Goal: Find specific page/section: Find specific page/section

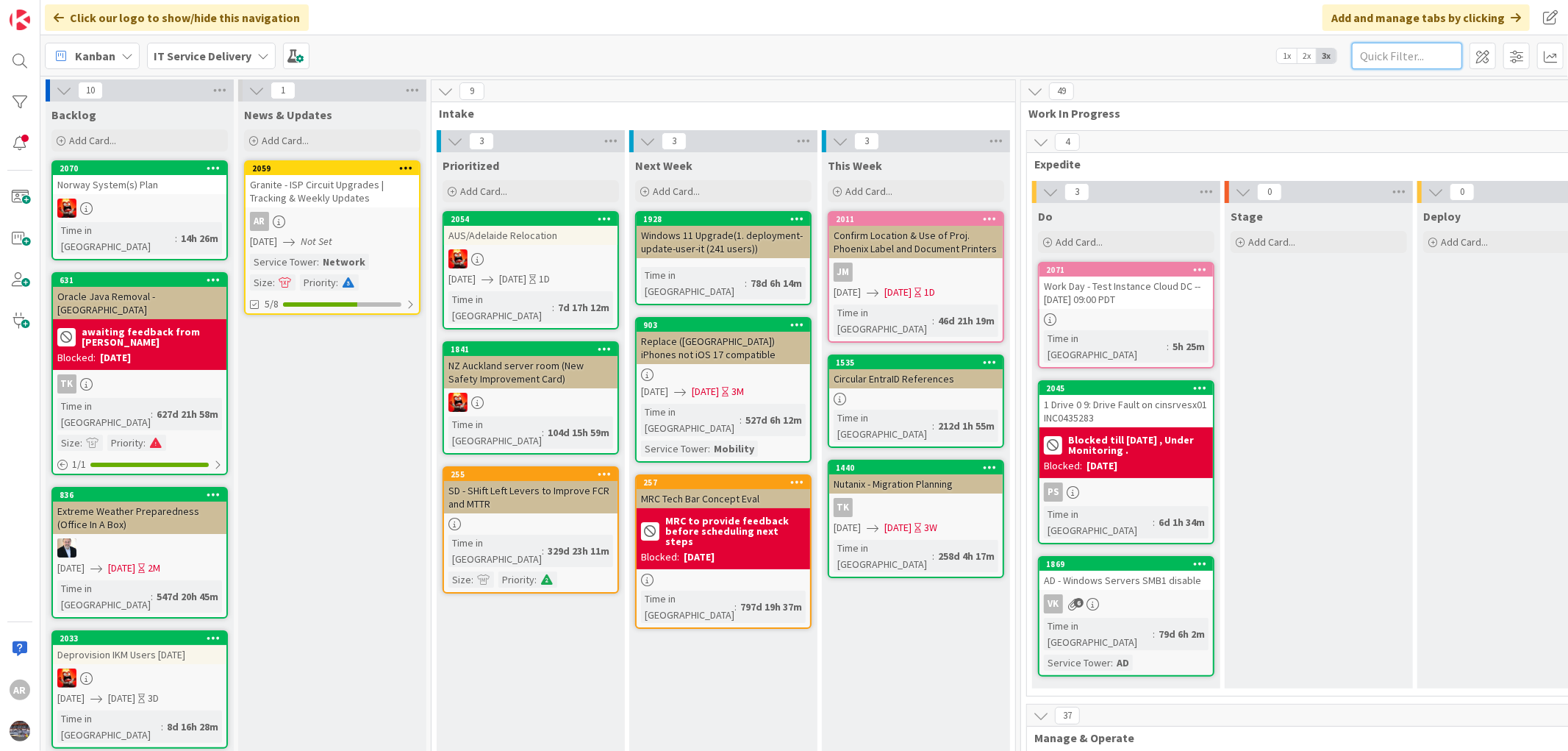
click at [1378, 55] on input "text" at bounding box center [1407, 56] width 111 height 27
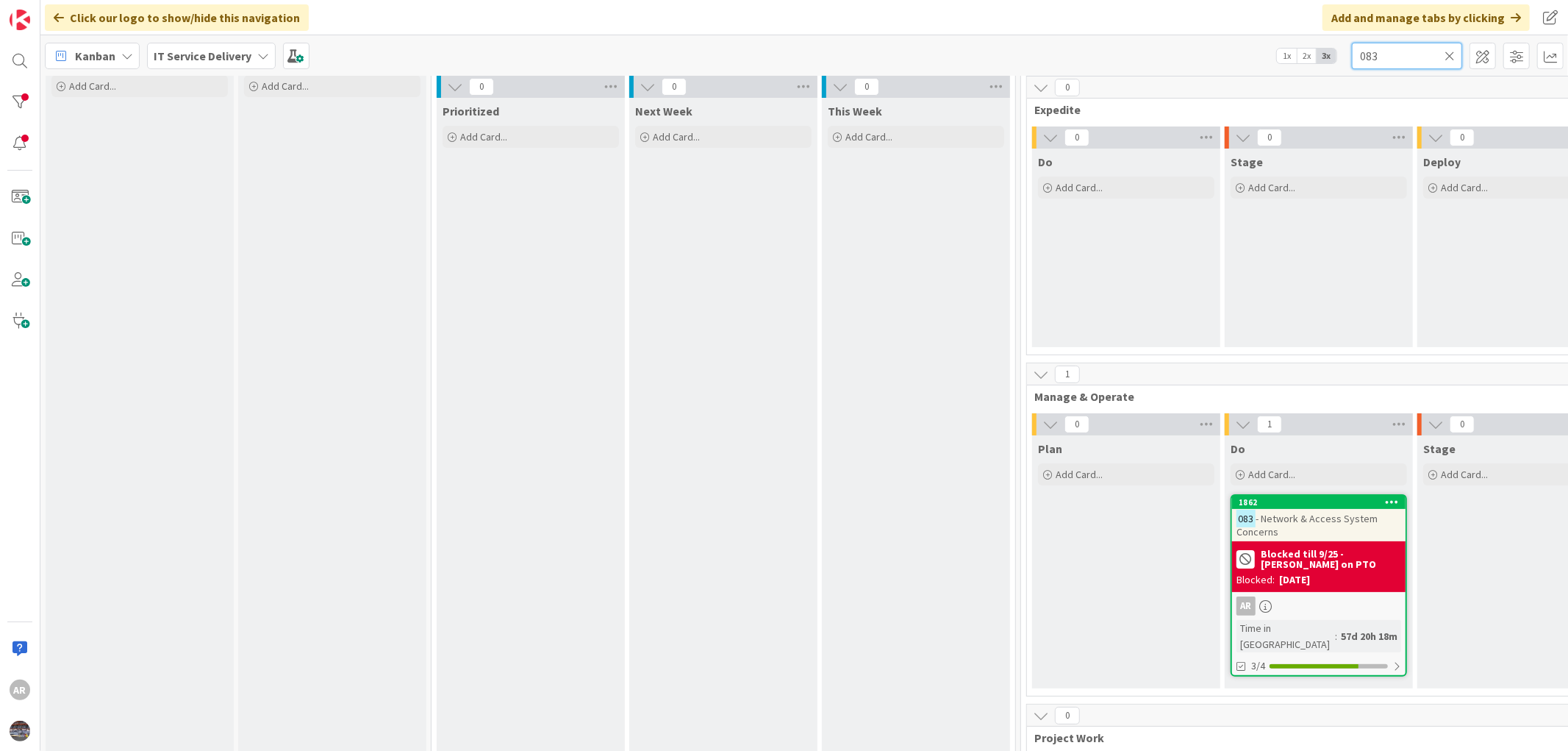
scroll to position [81, 0]
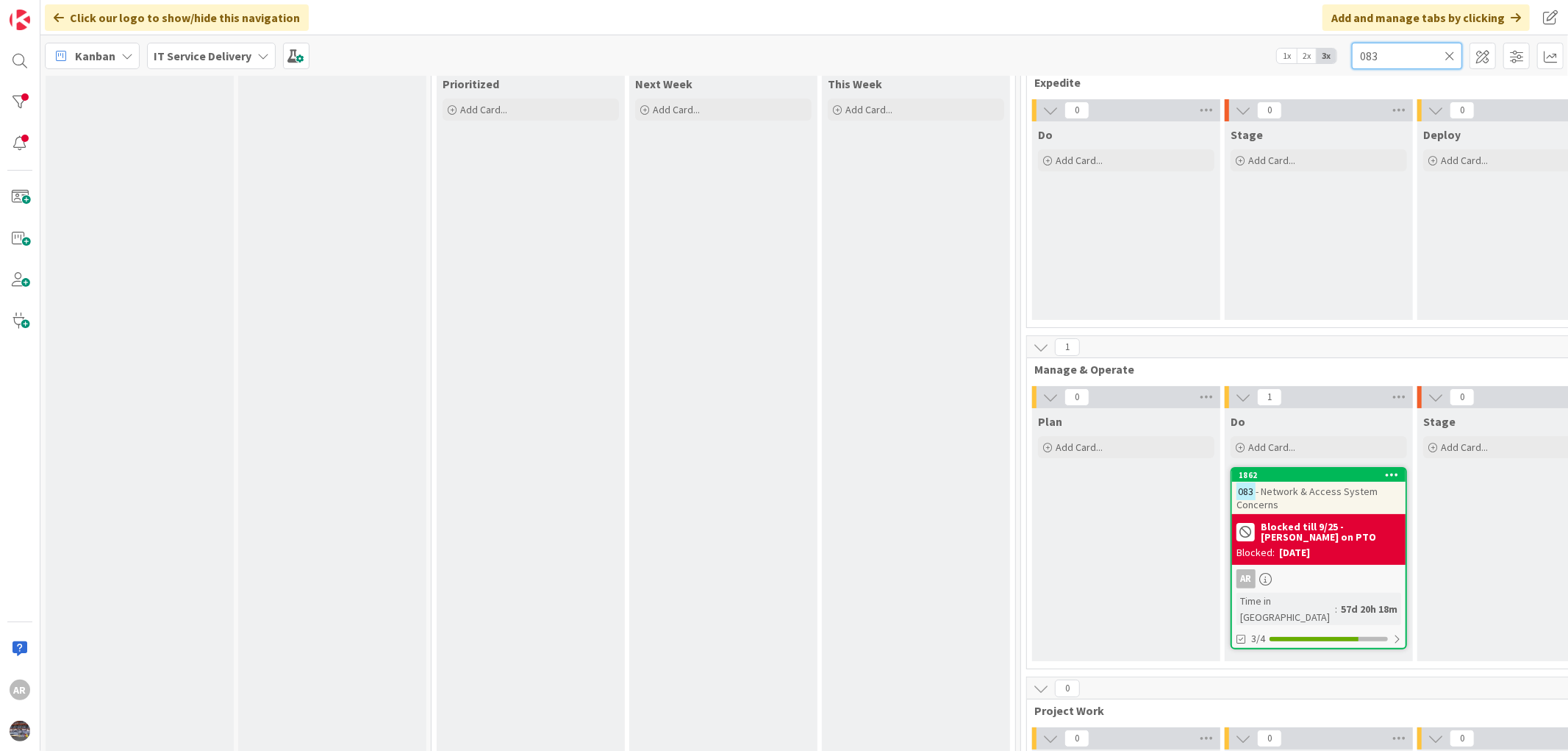
type input "083"
click at [1315, 489] on span "- Network & Access System Concerns" at bounding box center [1307, 498] width 141 height 27
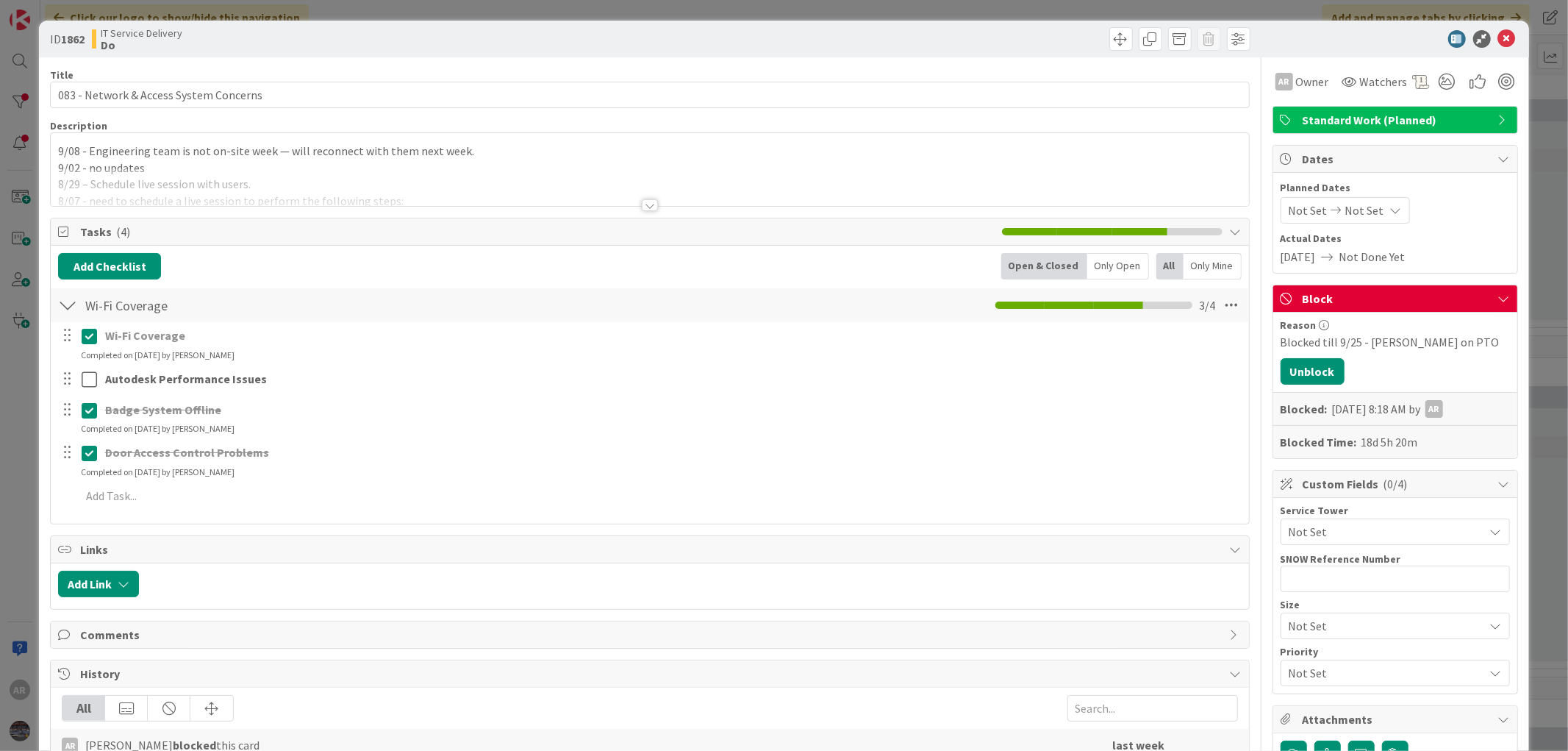
click at [642, 201] on div at bounding box center [650, 205] width 16 height 12
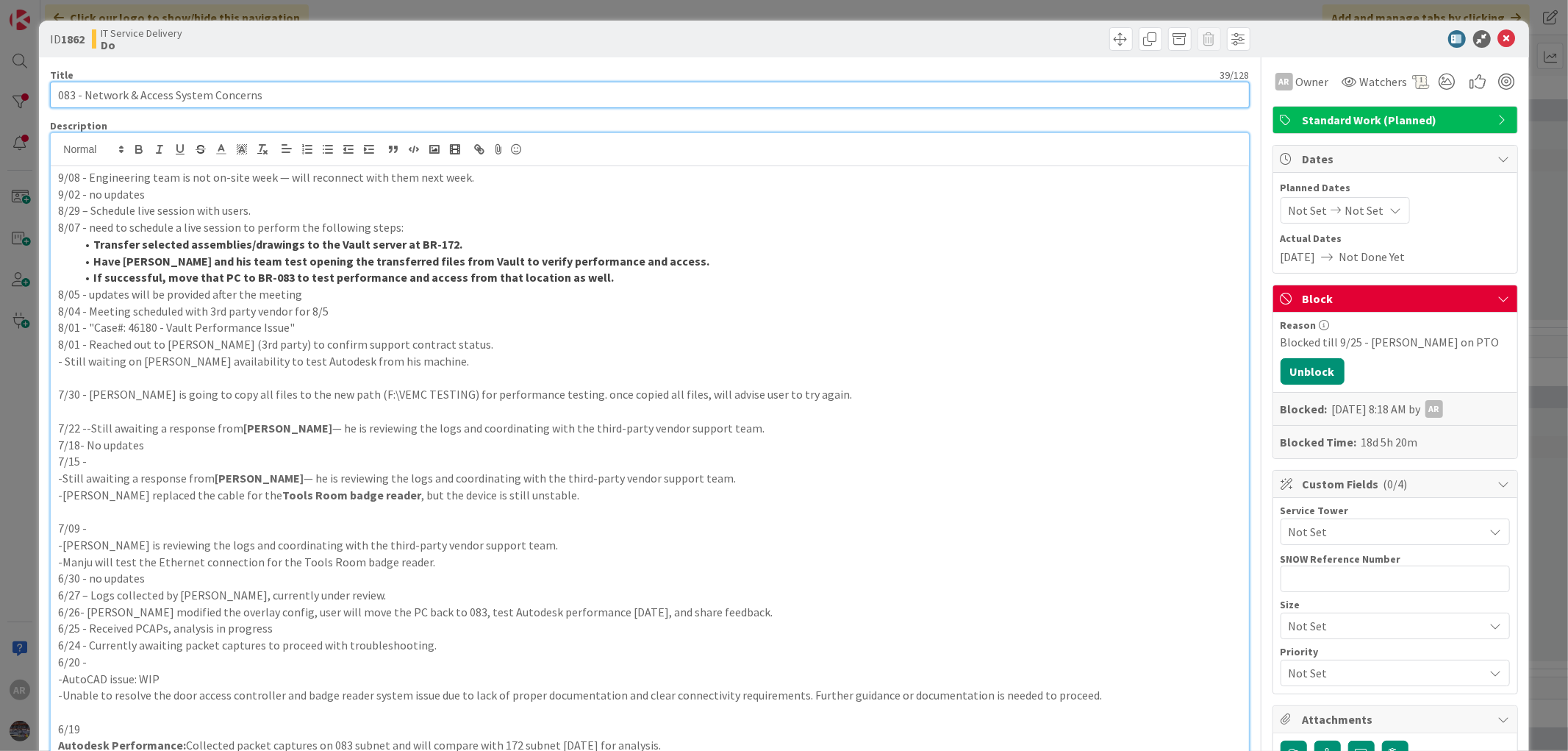
drag, startPoint x: 84, startPoint y: 97, endPoint x: 140, endPoint y: 97, distance: 56.0
click at [84, 97] on input "083 - Network & Access System Concerns" at bounding box center [650, 94] width 1199 height 27
click at [113, 94] on input "083 - AutoDesk/Vault, Network & Access System Concerns" at bounding box center [650, 94] width 1199 height 27
drag, startPoint x: 113, startPoint y: 94, endPoint x: 382, endPoint y: 92, distance: 269.0
click at [382, 92] on input "083 - AutoDesk/Vault, Network & Access System Concerns" at bounding box center [650, 94] width 1199 height 27
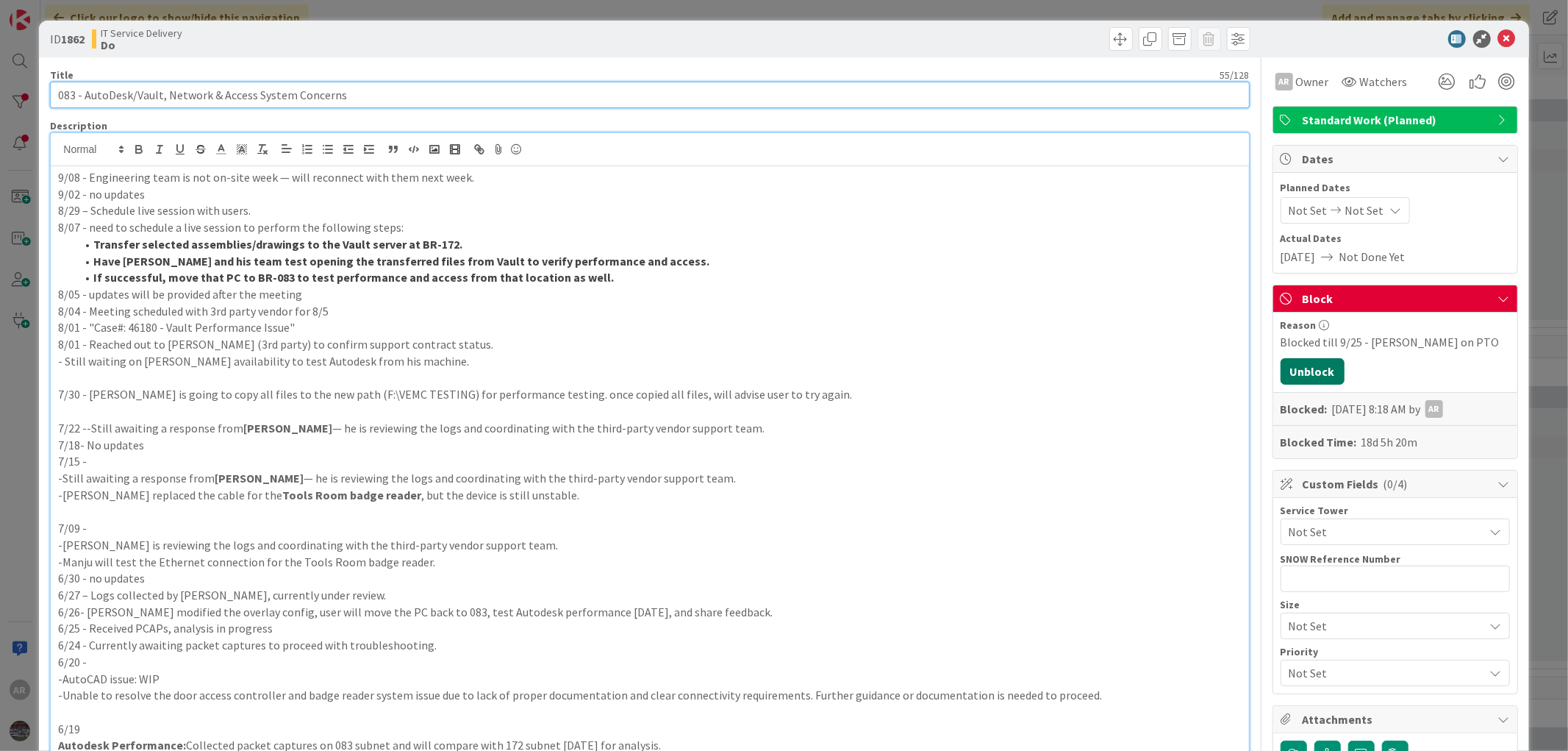
type input "083 - AutoDesk/Vault, Network & Access System Concerns"
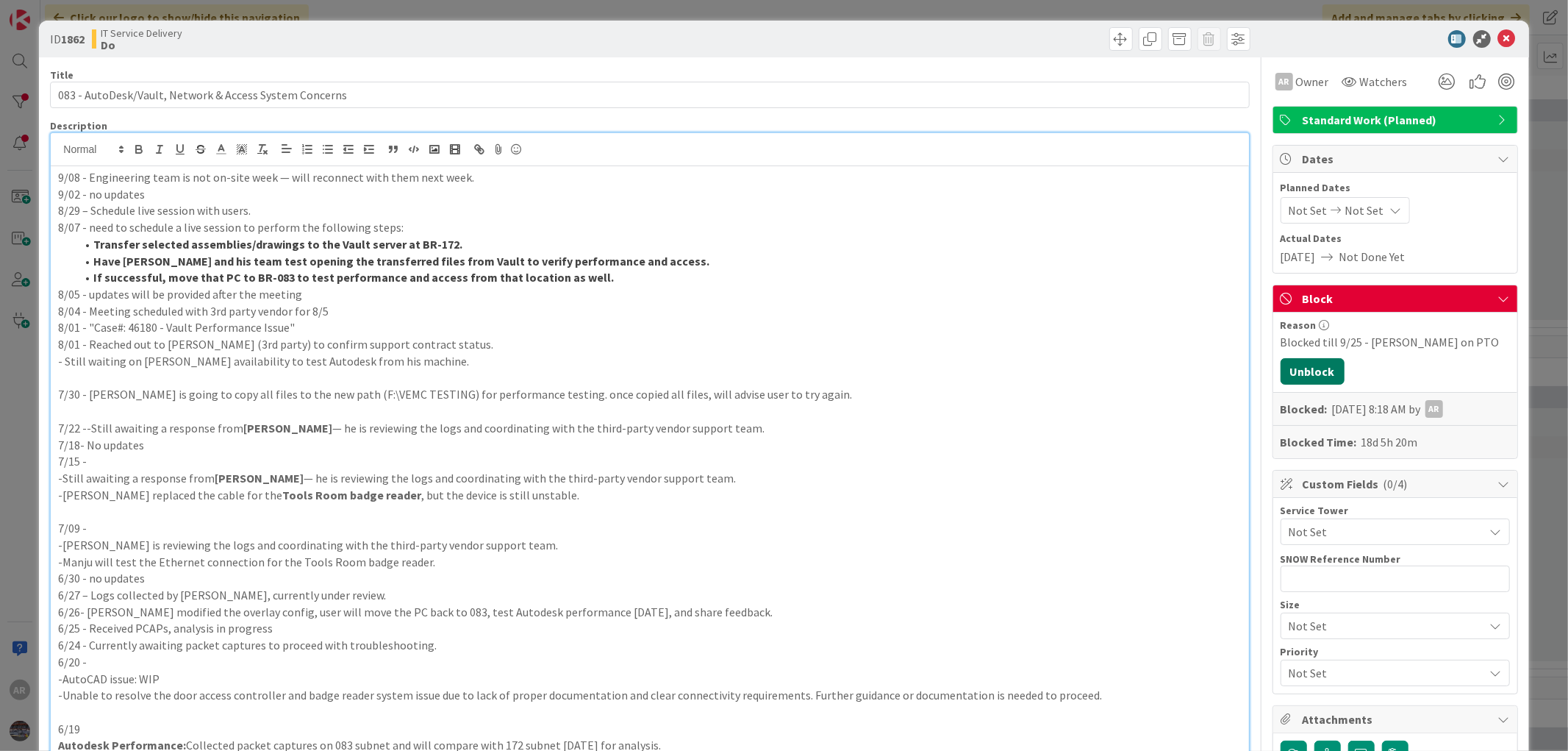
click at [1297, 377] on button "Unblock" at bounding box center [1313, 370] width 64 height 27
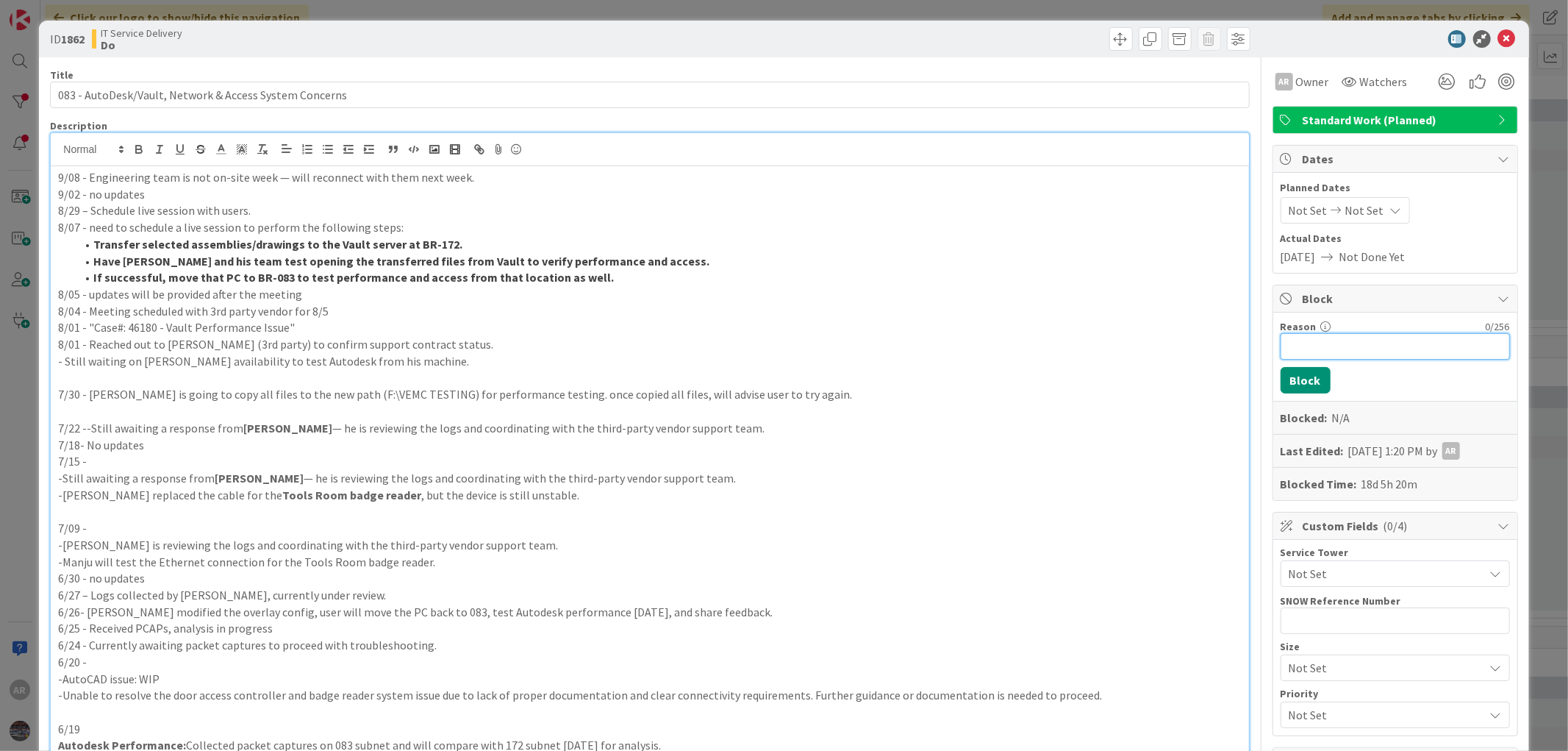
click at [1309, 343] on input "Reason" at bounding box center [1395, 346] width 230 height 27
click at [1376, 346] on input "Blocked till 9/30" at bounding box center [1395, 346] width 230 height 27
type input "Blocked till 10/07"
click at [1295, 380] on button "Block" at bounding box center [1305, 380] width 50 height 27
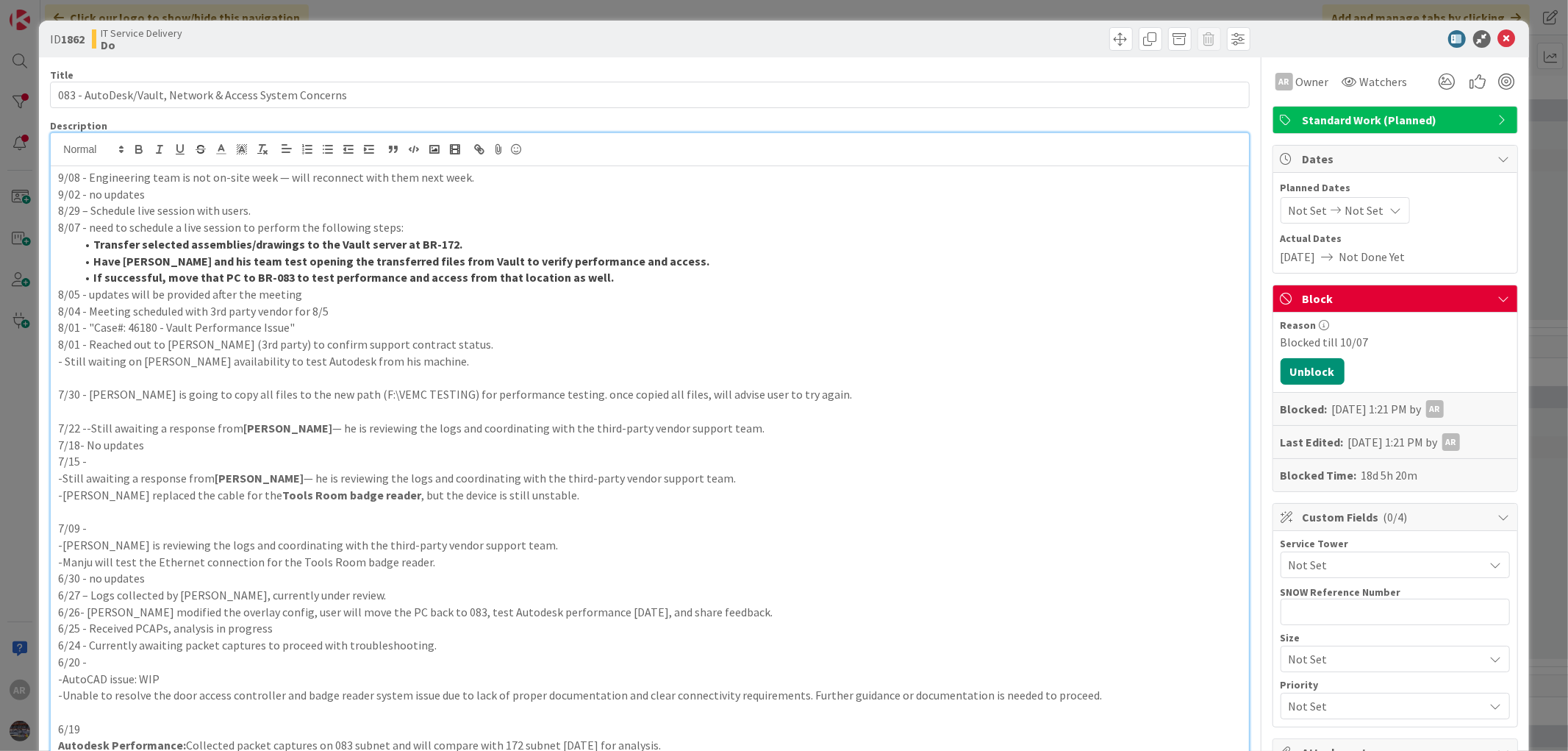
click at [1498, 296] on icon at bounding box center [1504, 298] width 12 height 12
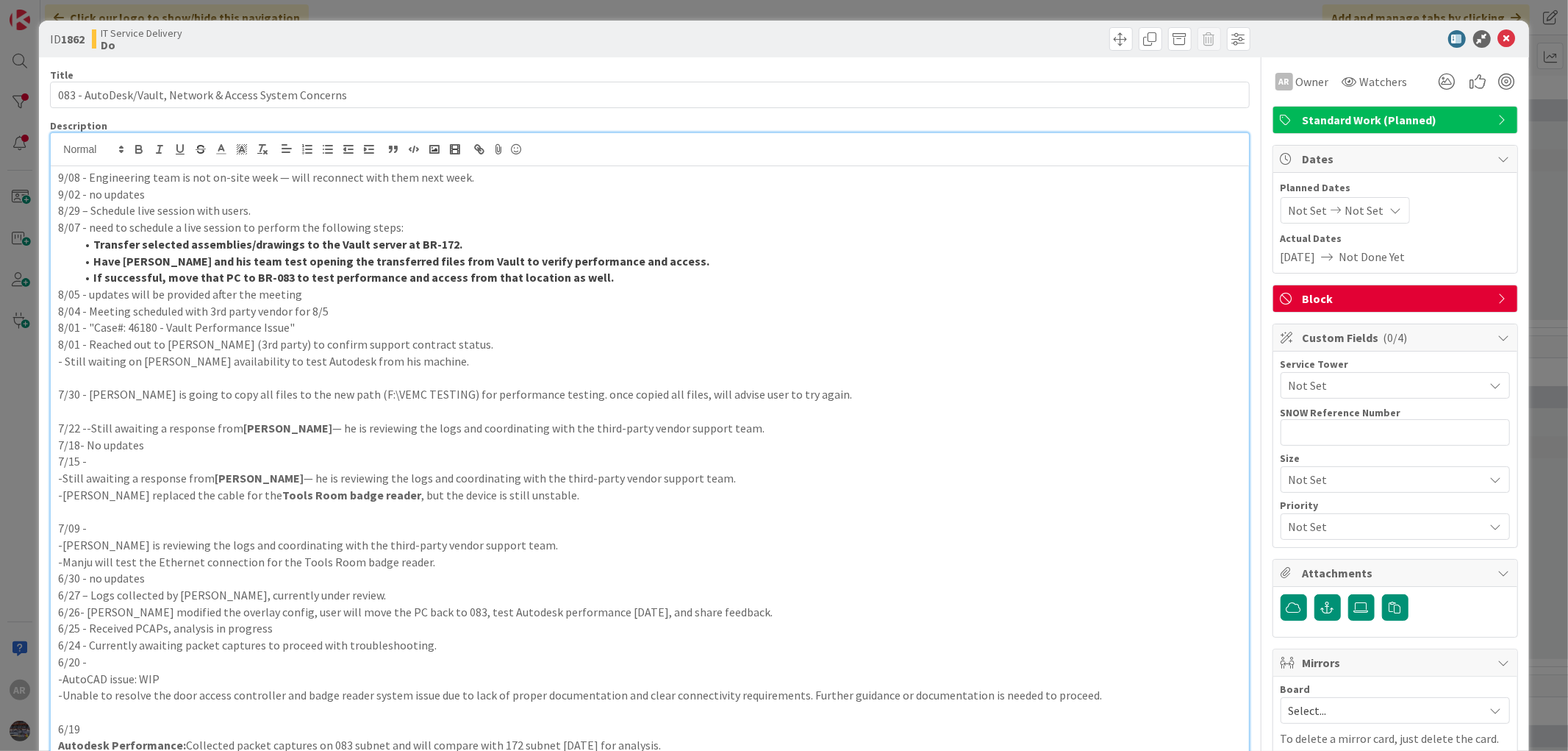
click at [1491, 291] on div "Block" at bounding box center [1395, 298] width 244 height 27
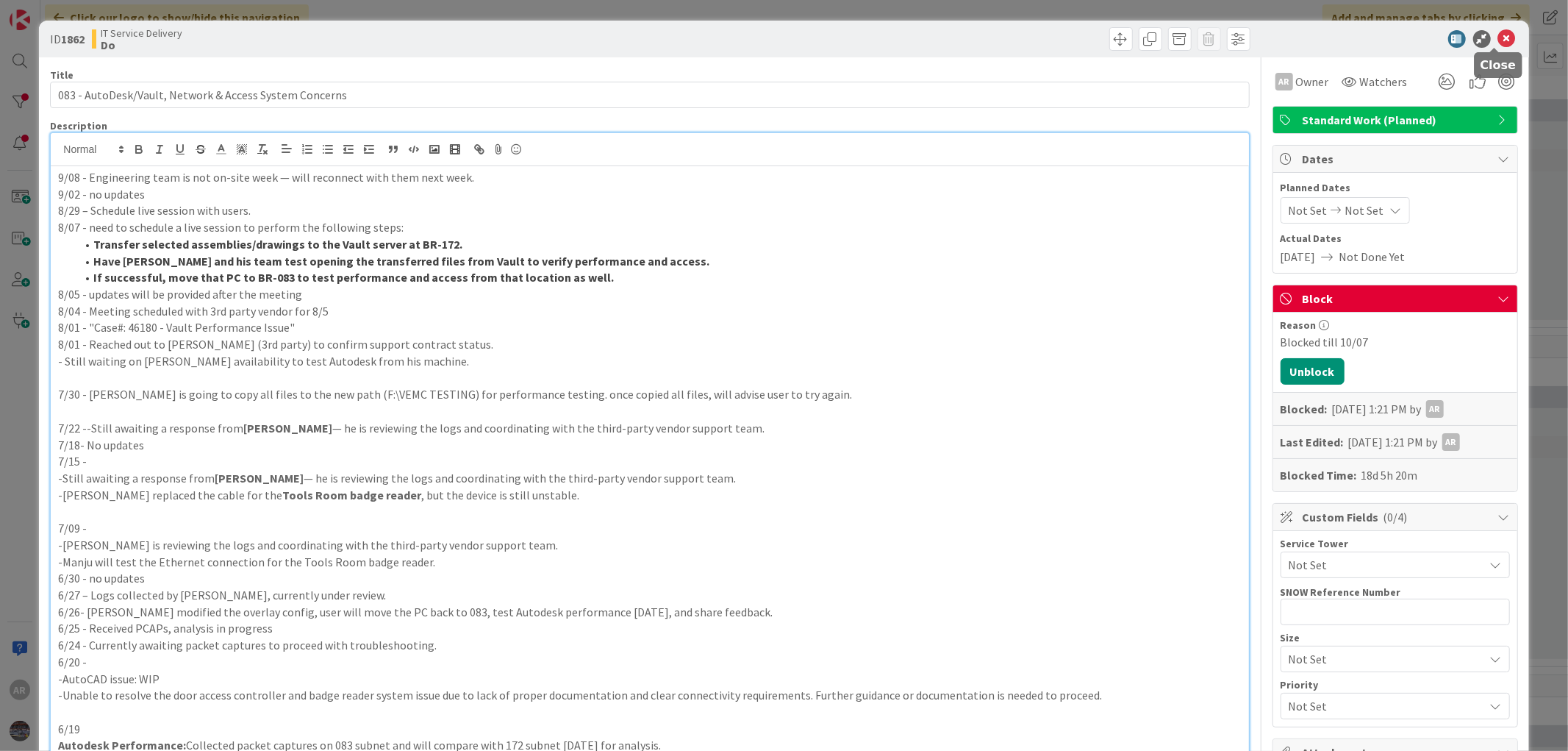
click at [1498, 38] on icon at bounding box center [1507, 38] width 17 height 17
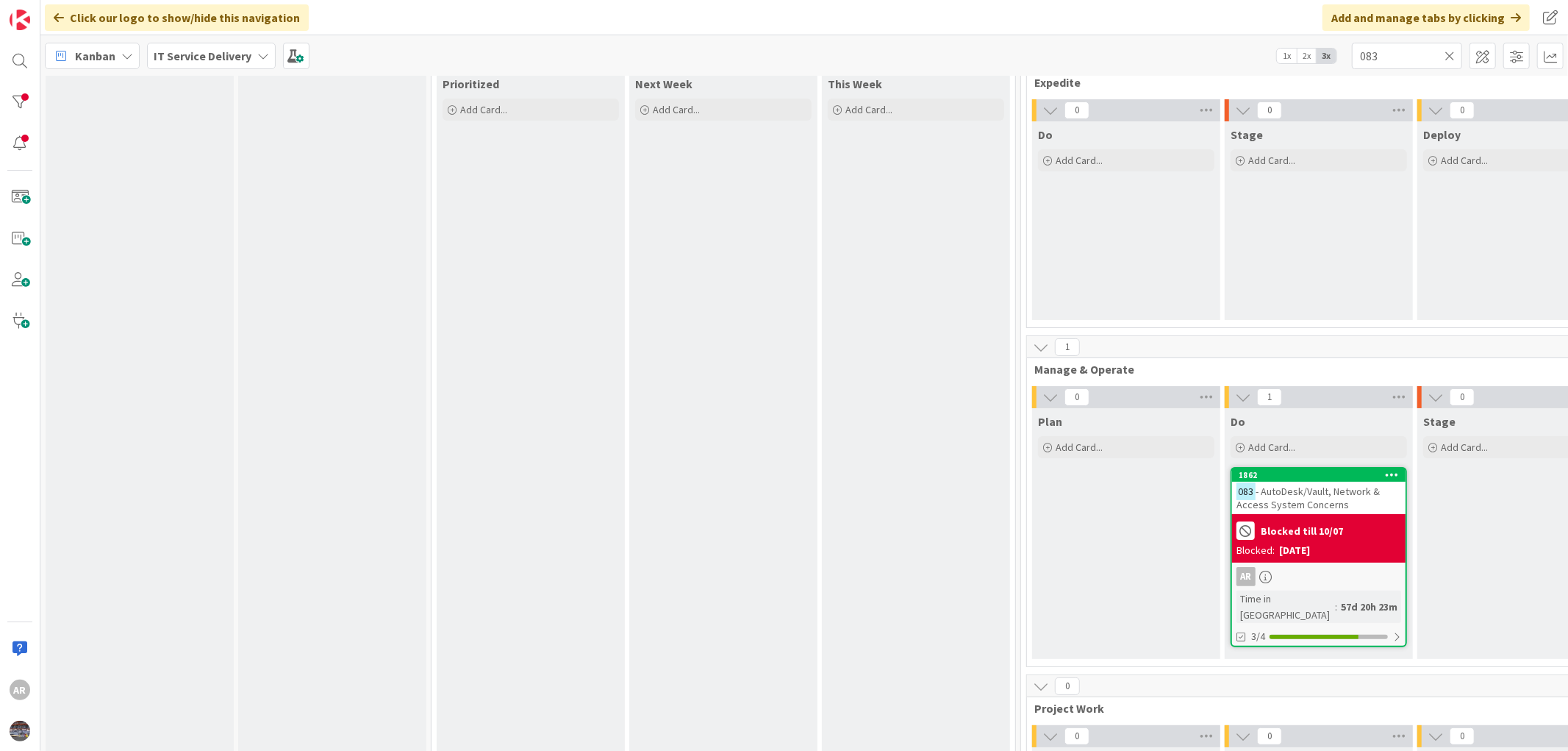
click at [1453, 60] on icon at bounding box center [1449, 56] width 10 height 13
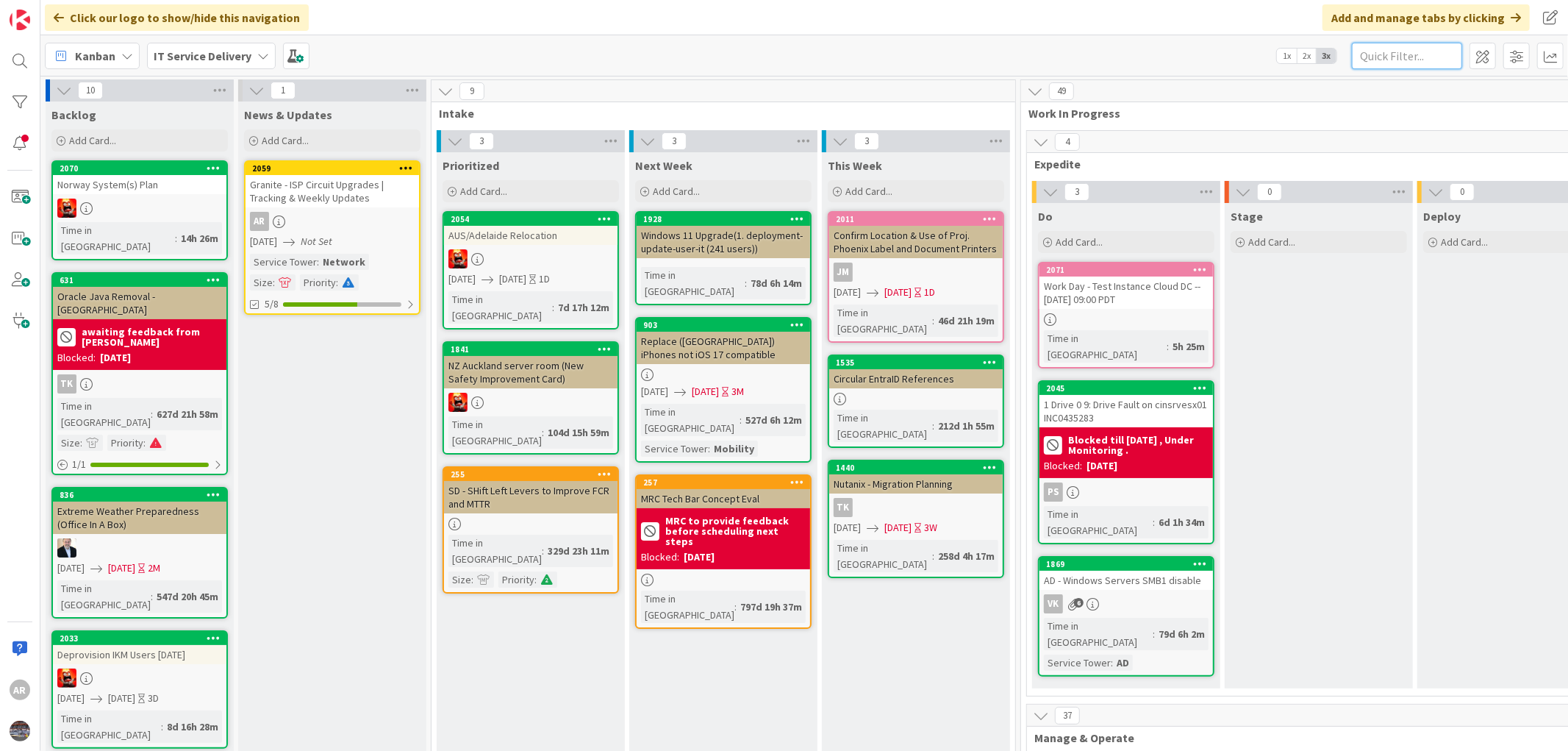
click at [1405, 54] on input "text" at bounding box center [1407, 56] width 111 height 27
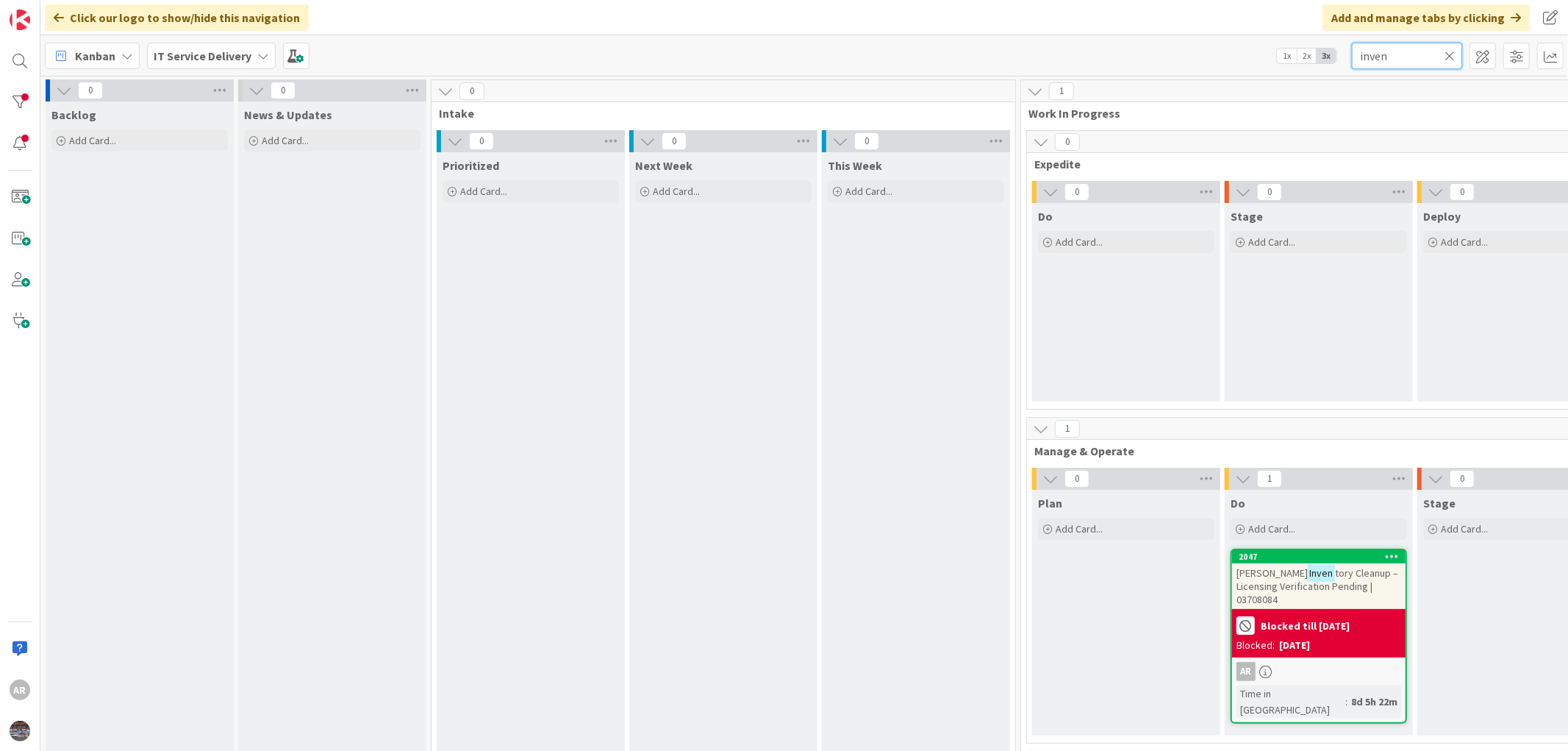
type input "inven"
click at [1334, 578] on span "tory Cleanup – Licensing Verification Pending | 03708084" at bounding box center [1317, 585] width 162 height 39
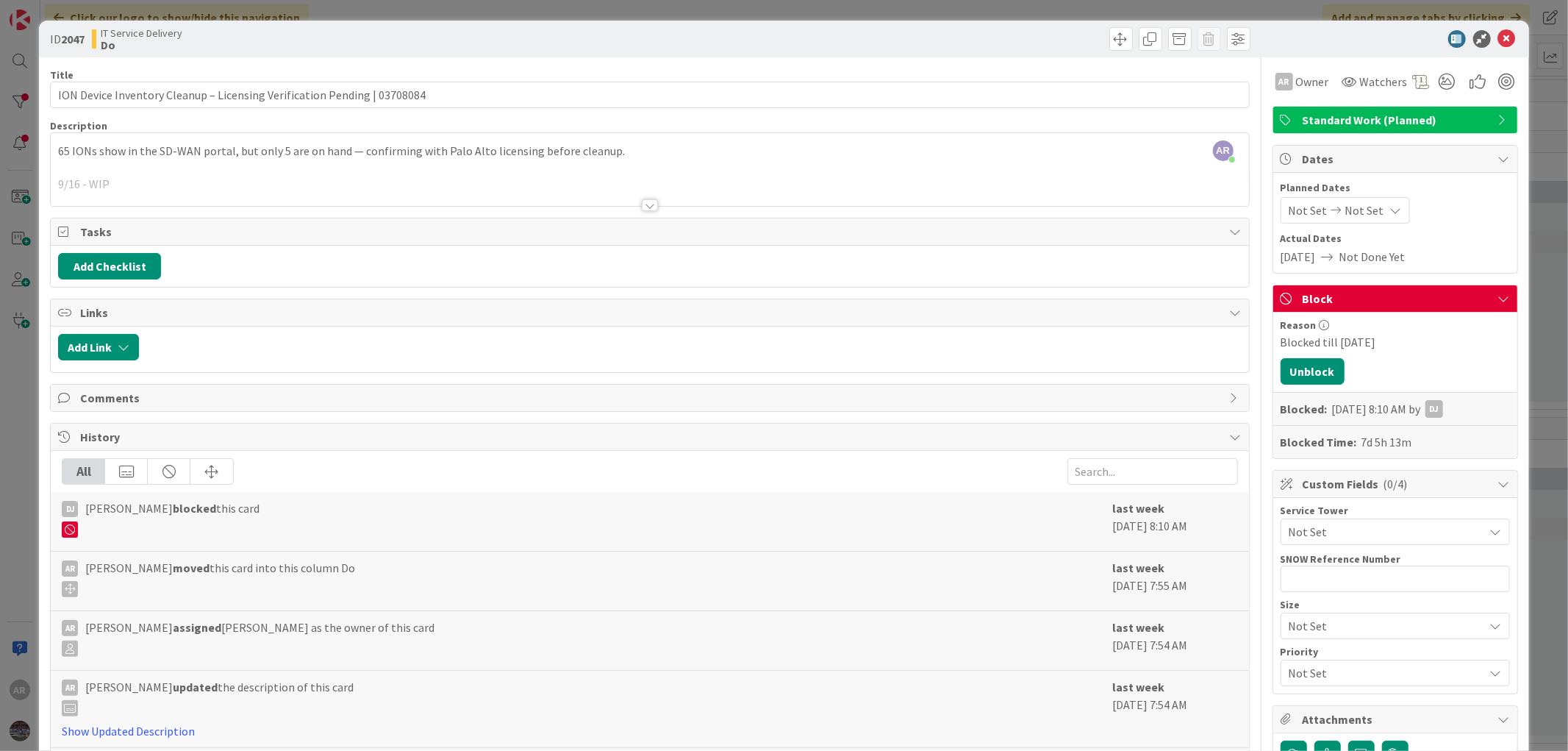
click at [618, 155] on div "AR Anis Rahman just joined 65 IONs show in the SD-WAN portal, but only 5 are on…" at bounding box center [649, 169] width 1197 height 73
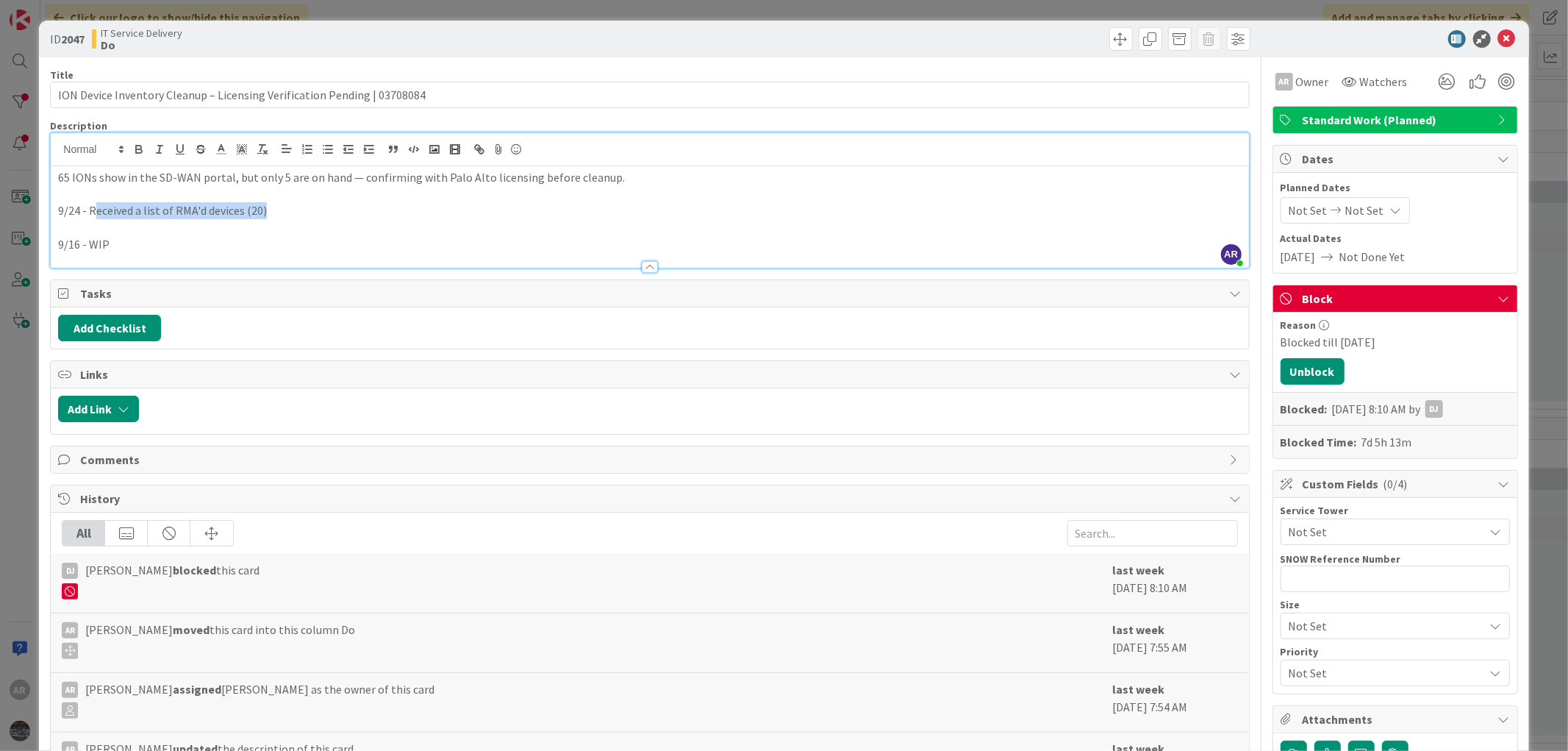
drag, startPoint x: 270, startPoint y: 211, endPoint x: 94, endPoint y: 207, distance: 176.0
click at [94, 207] on p "9/24 - Received a list of RMA'd devices (20)" at bounding box center [649, 210] width 1183 height 16
click at [313, 211] on p "9/24 - Received a list of RMA'd devices (20)" at bounding box center [649, 210] width 1183 height 16
click at [1297, 368] on button "Unblock" at bounding box center [1313, 370] width 64 height 27
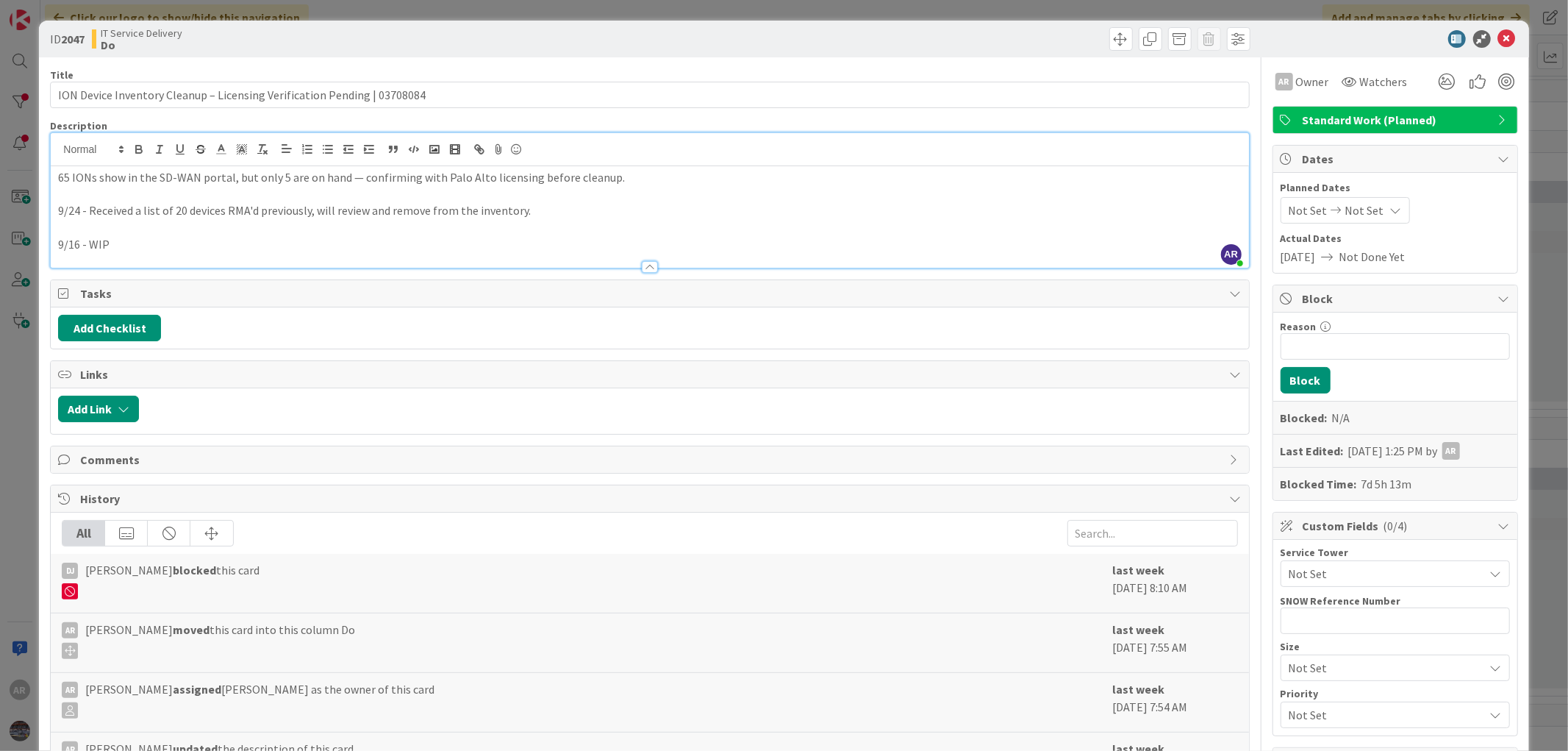
click at [90, 223] on p at bounding box center [649, 227] width 1183 height 16
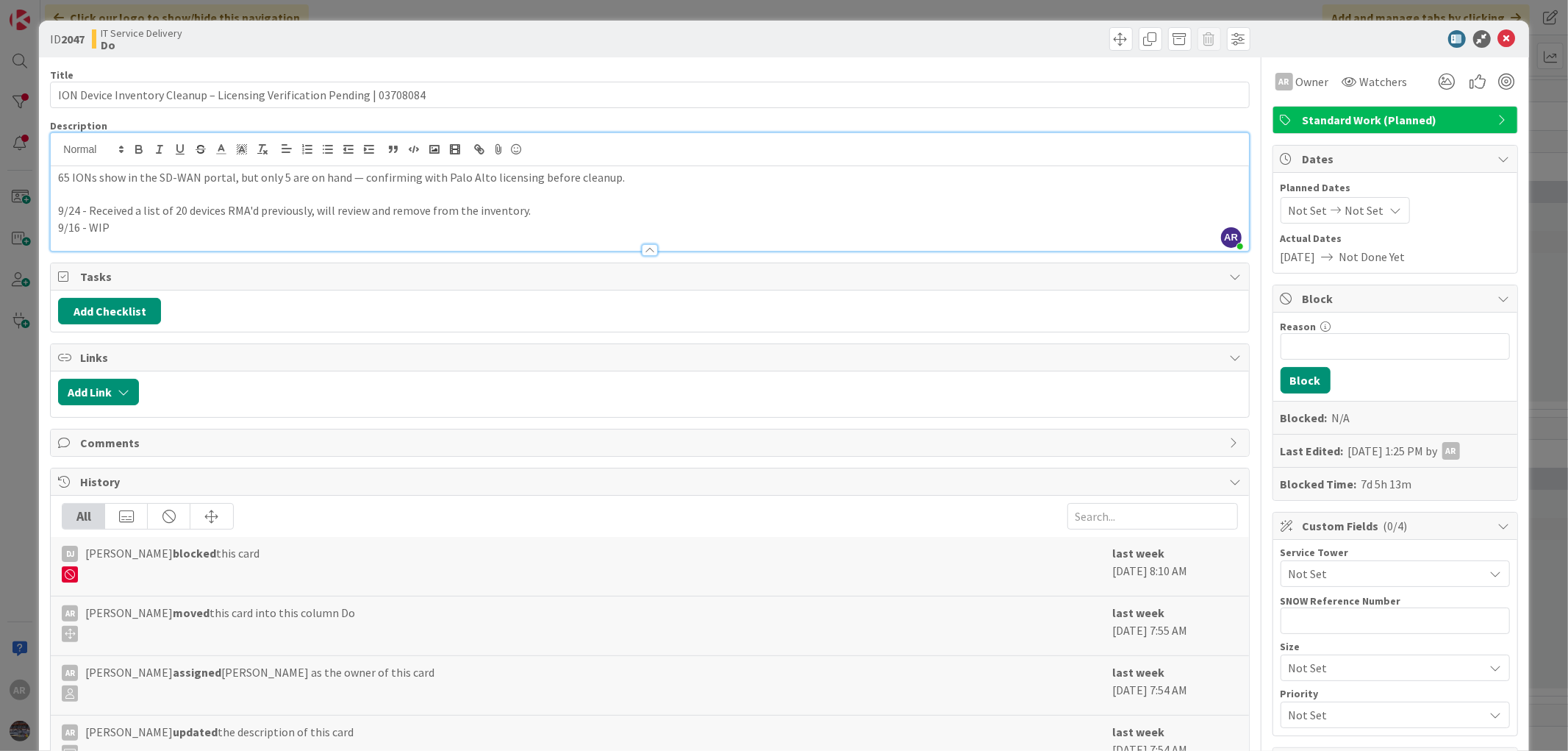
click at [541, 211] on p "9/24 - Received a list of 20 devices RMA'd previously, will review and remove f…" at bounding box center [649, 210] width 1183 height 16
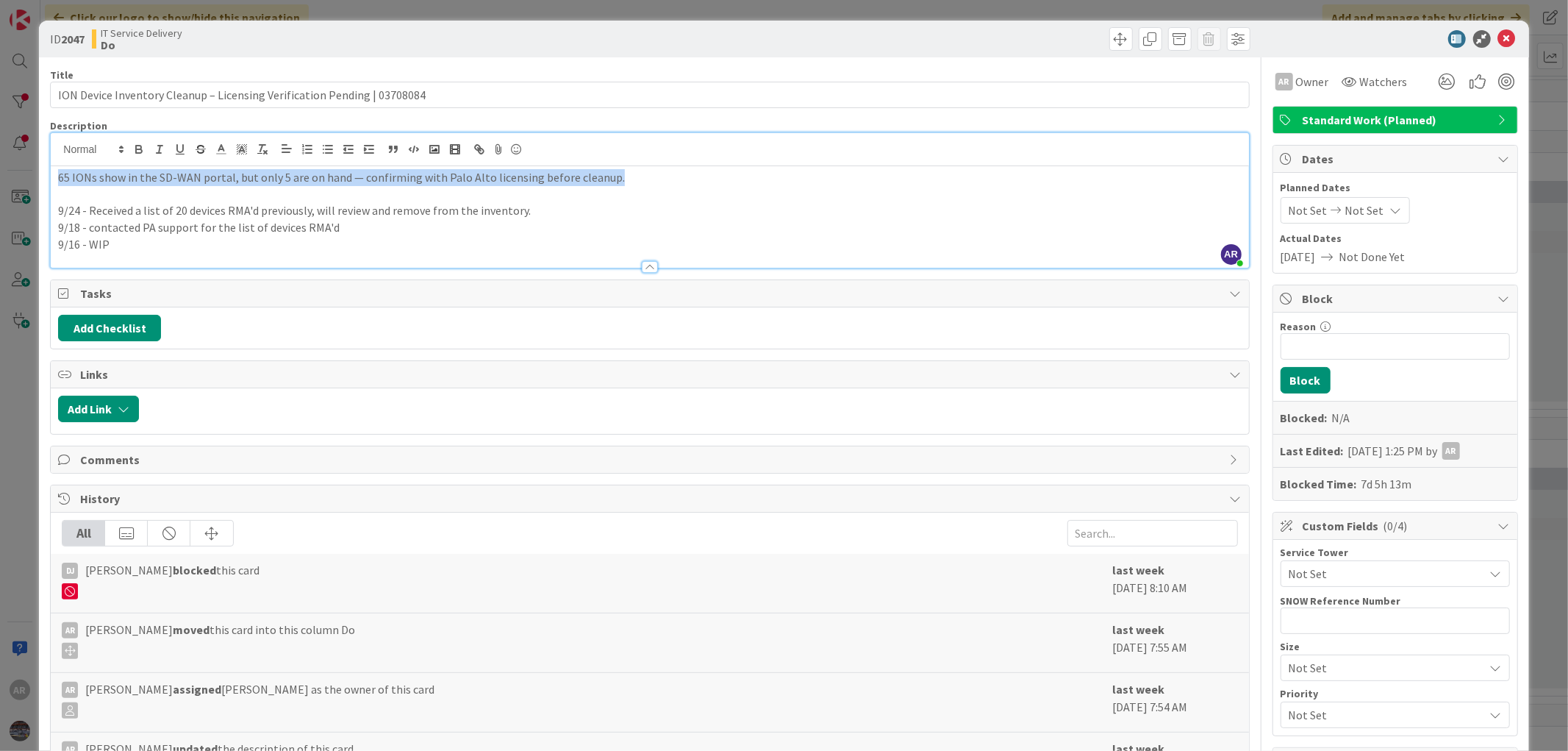
drag, startPoint x: 612, startPoint y: 181, endPoint x: 57, endPoint y: 180, distance: 555.0
click at [57, 180] on div "65 IONs show in the SD-WAN portal, but only 5 are on hand — confirming with Pal…" at bounding box center [649, 217] width 1197 height 102
click at [138, 148] on icon "button" at bounding box center [139, 149] width 13 height 13
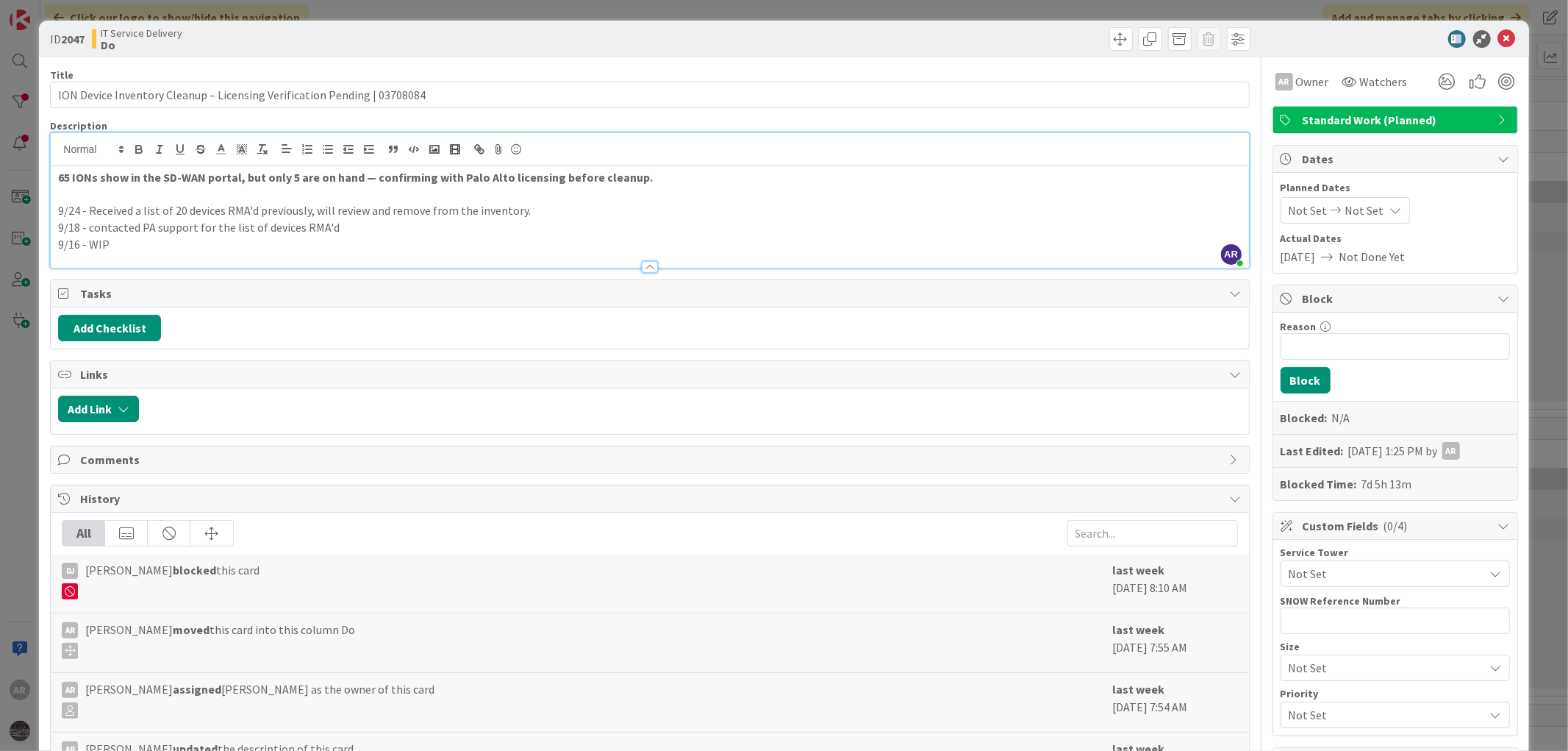
click at [266, 197] on p at bounding box center [649, 194] width 1183 height 16
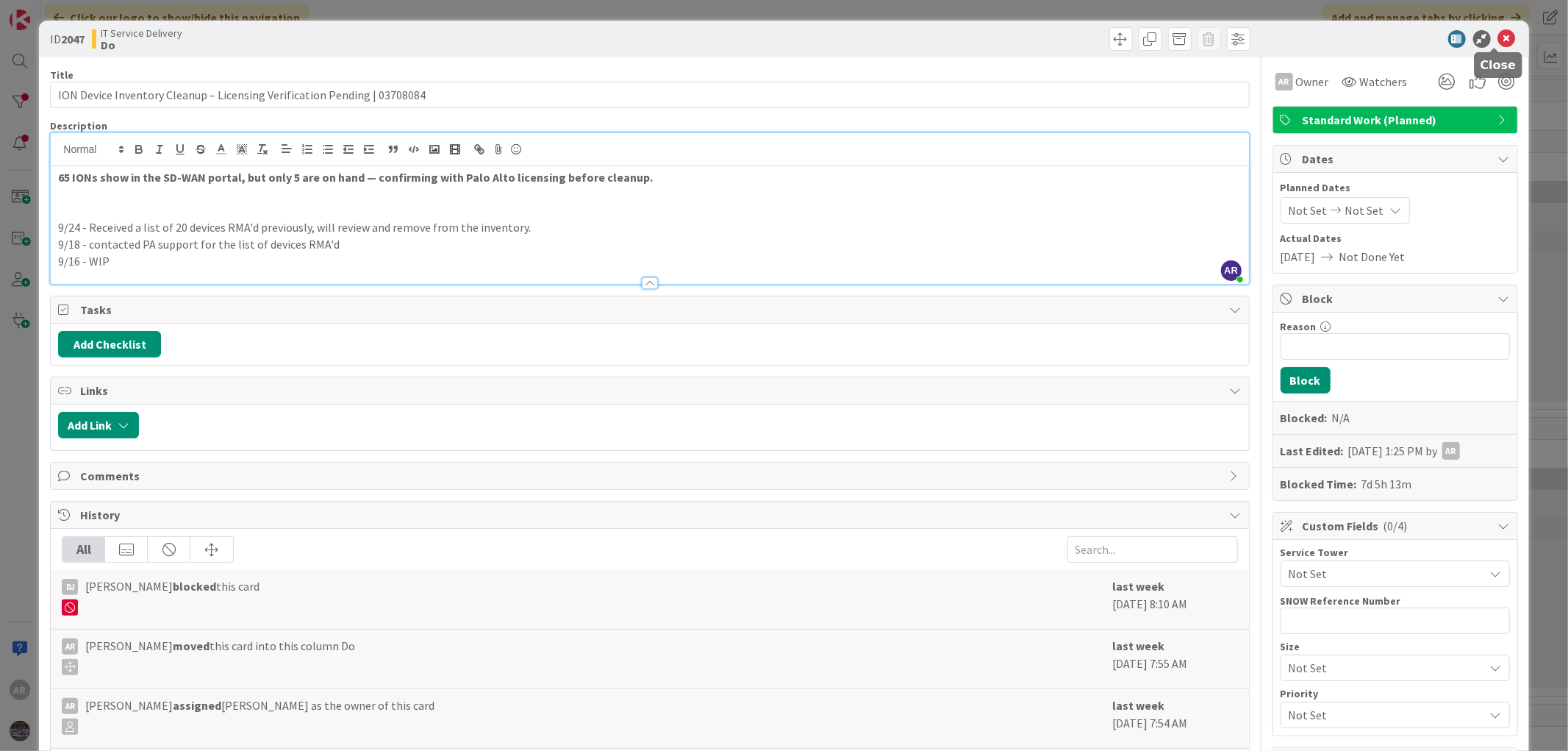
click at [1498, 36] on icon at bounding box center [1507, 38] width 17 height 17
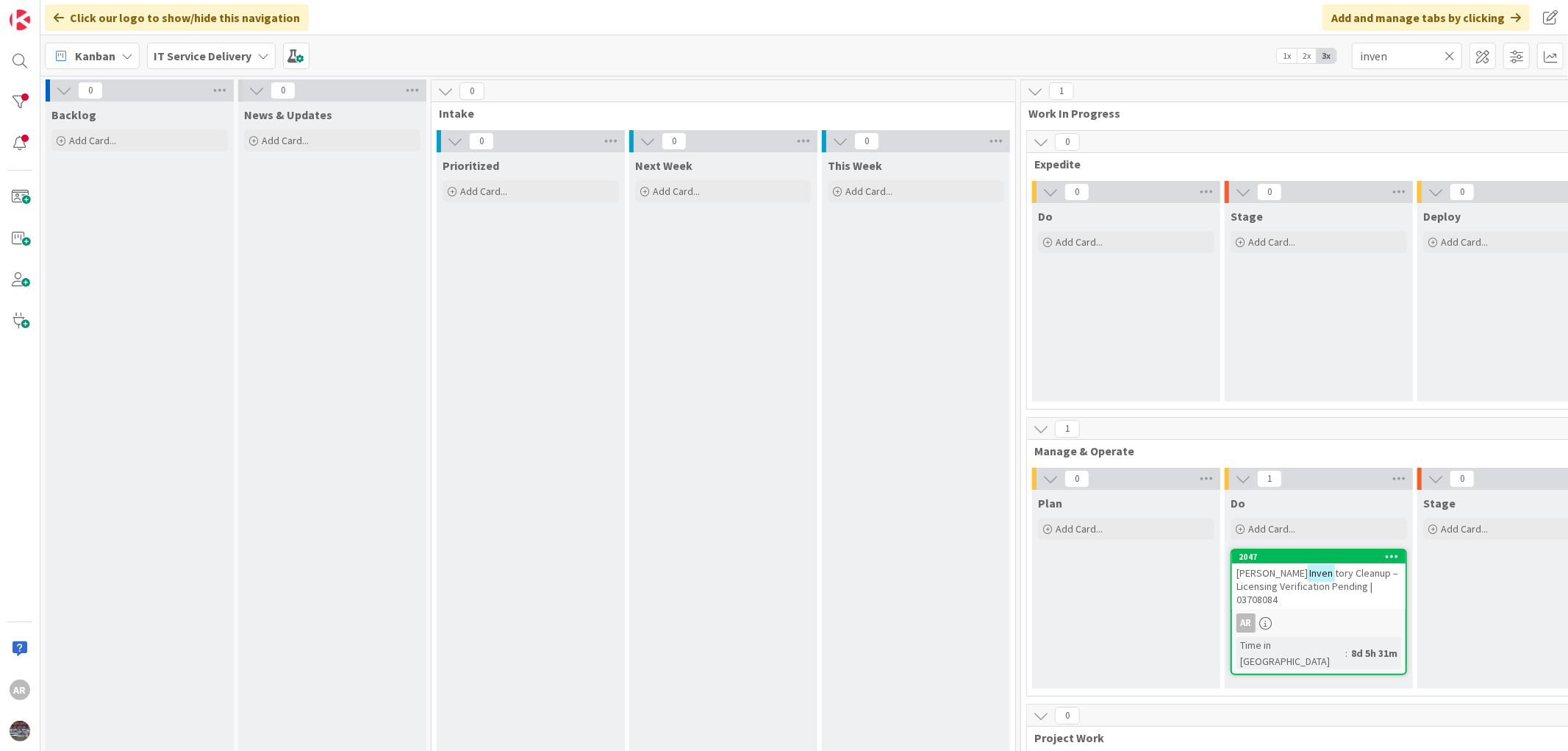
click at [1449, 58] on icon at bounding box center [1449, 56] width 10 height 13
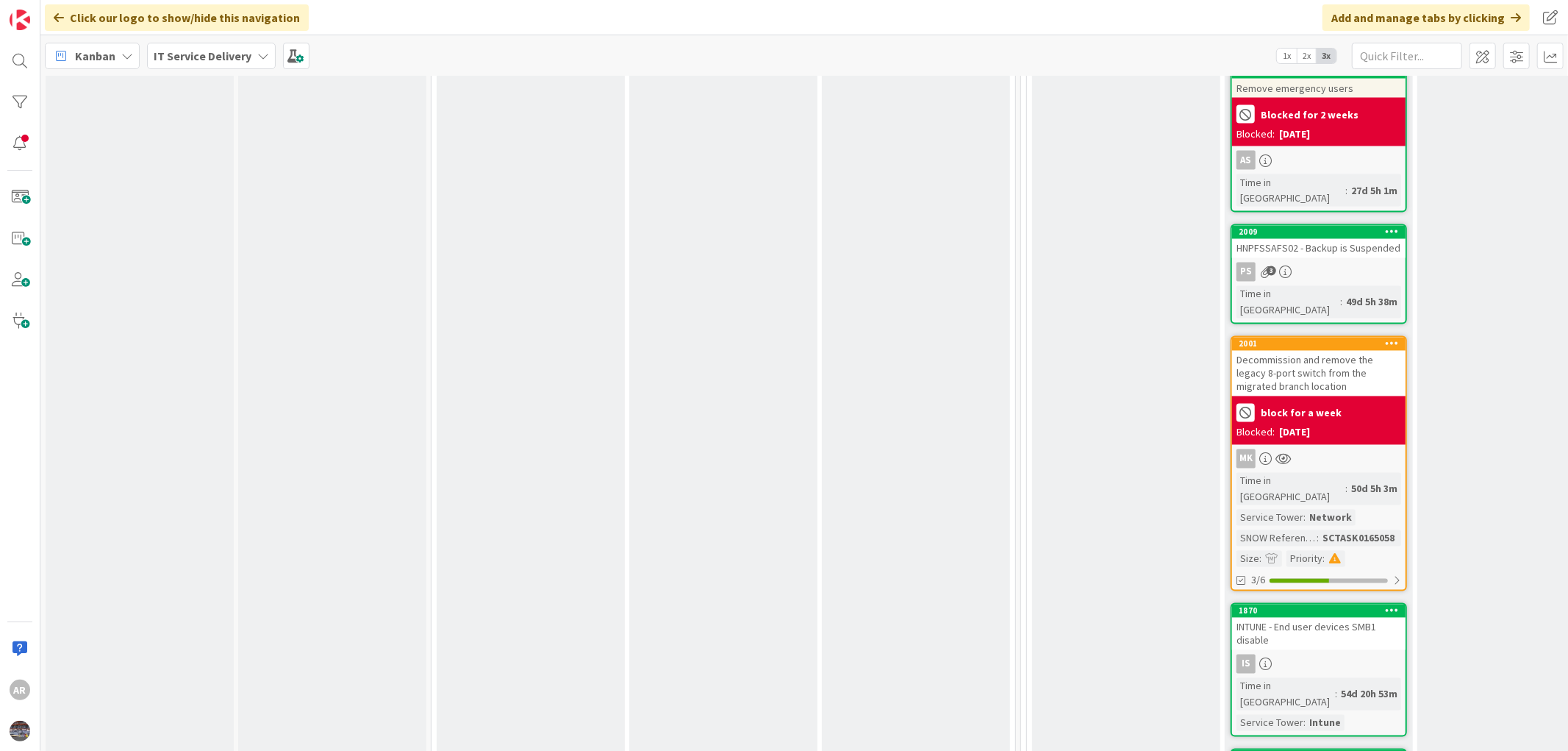
scroll to position [2287, 0]
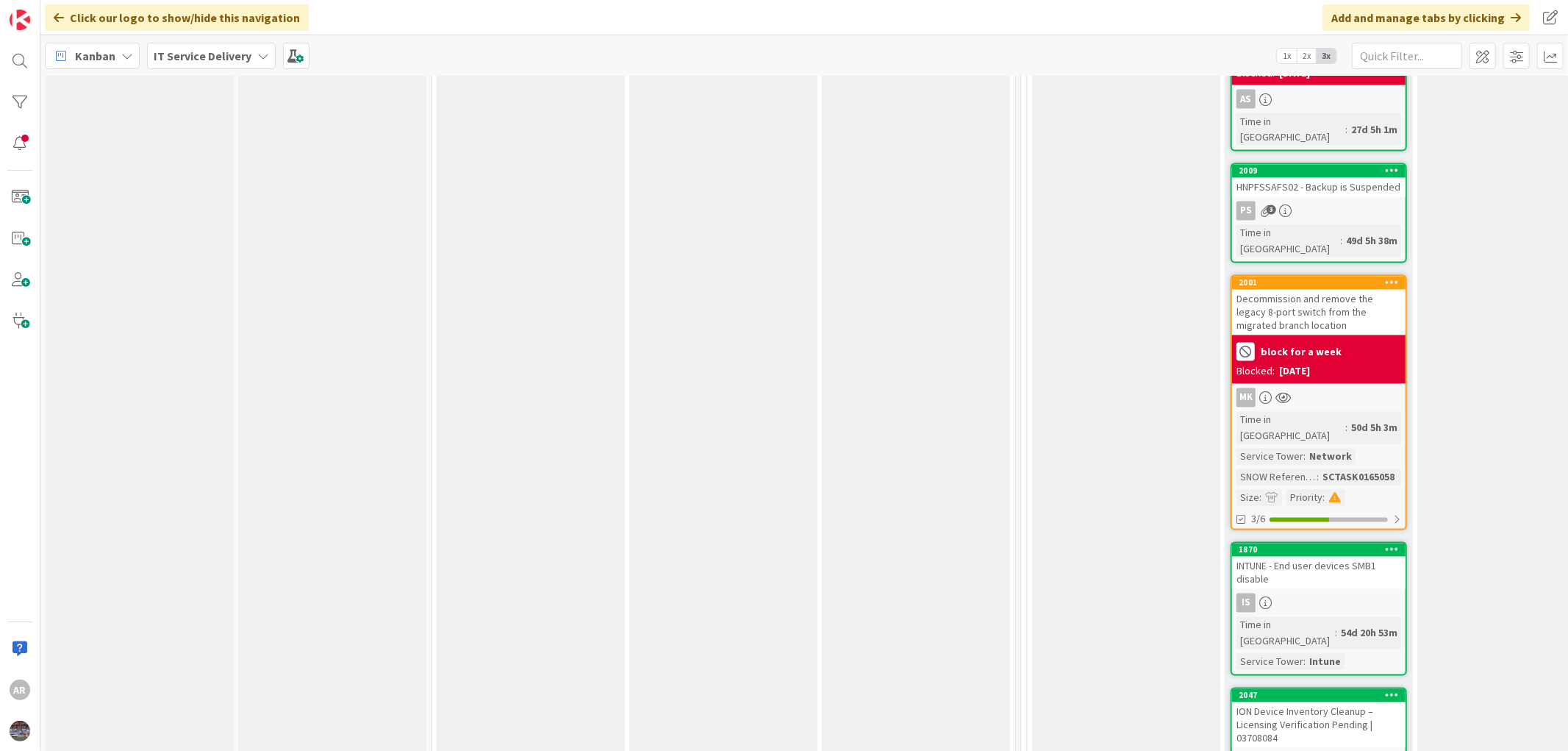
click at [1313, 702] on div "ION Device Inventory Cleanup – Licensing Verification Pending | 03708084" at bounding box center [1319, 724] width 174 height 46
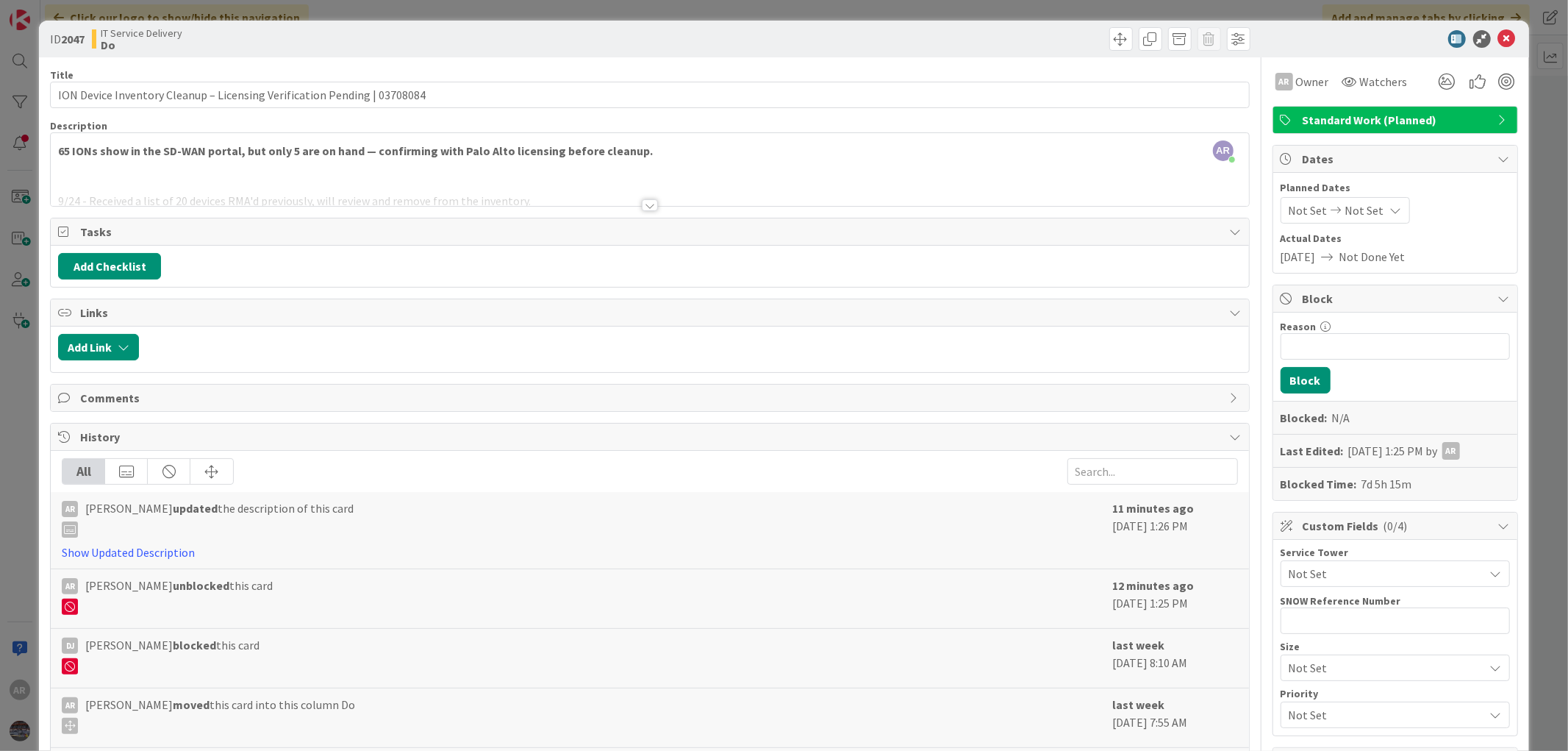
click at [642, 201] on div at bounding box center [650, 205] width 16 height 12
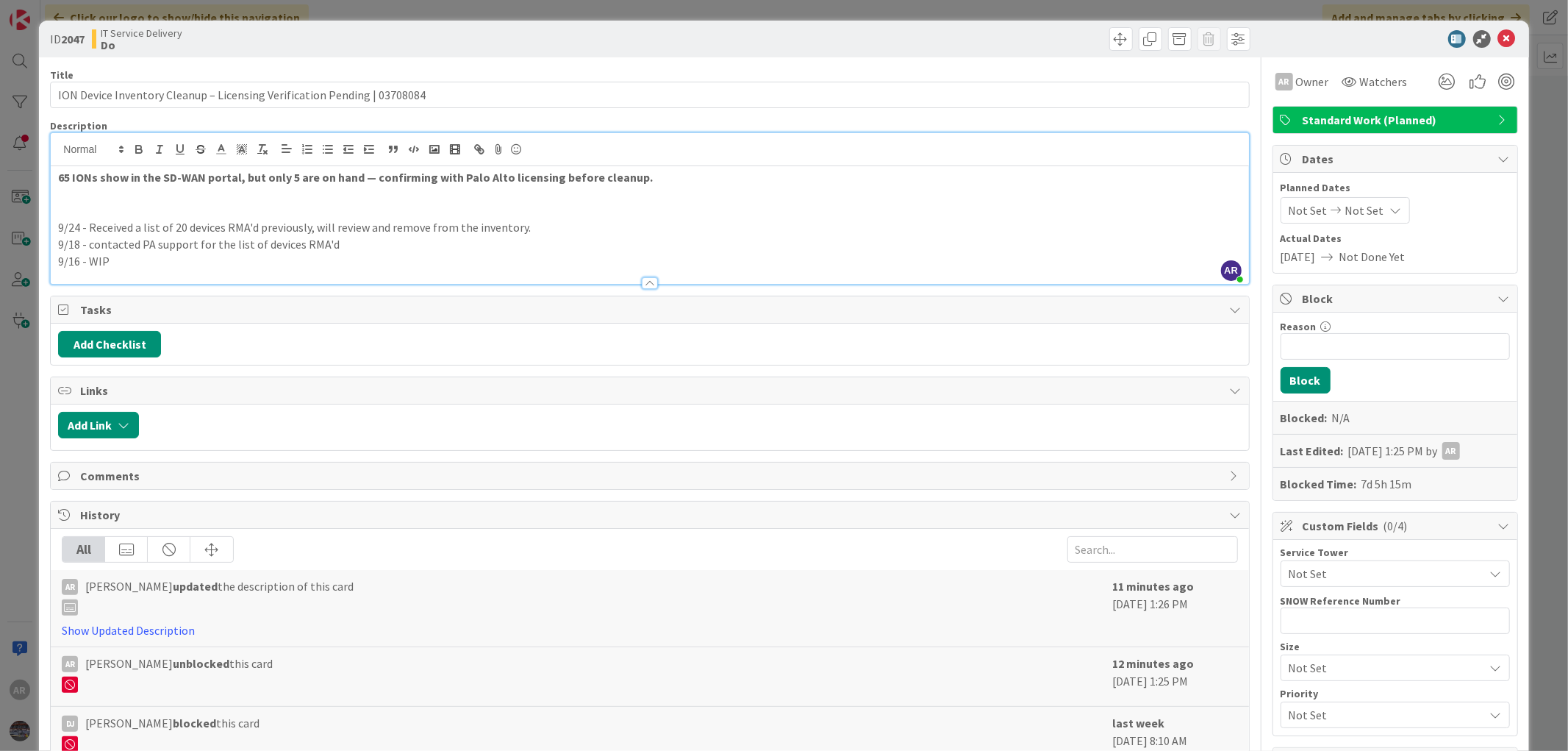
click at [77, 226] on p "9/24 - Received a list of 20 devices RMA'd previously, will review and remove f…" at bounding box center [649, 227] width 1183 height 16
click at [70, 206] on p at bounding box center [649, 210] width 1183 height 16
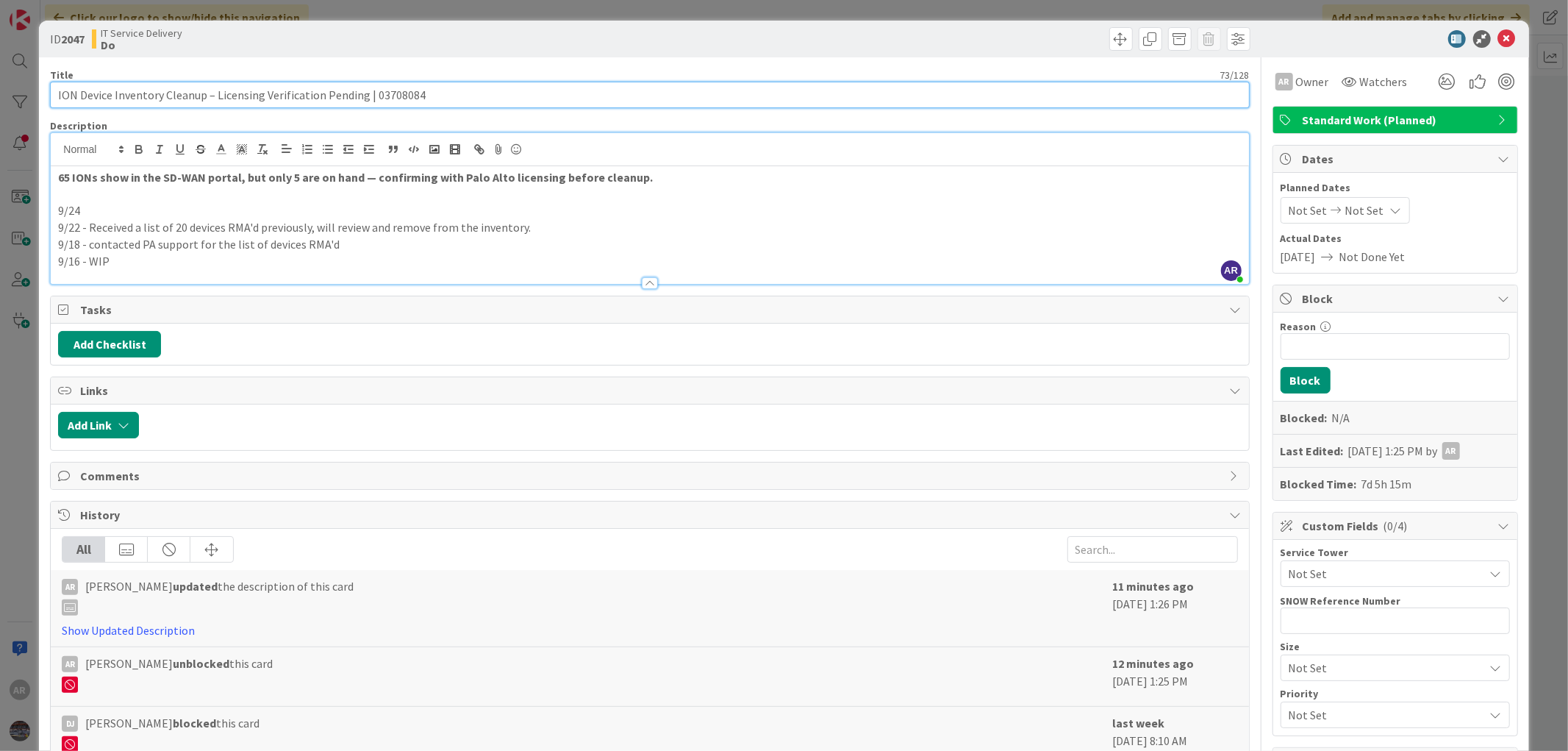
click at [369, 96] on input "ION Device Inventory Cleanup – Licensing Verification Pending | 03708084" at bounding box center [650, 94] width 1199 height 27
paste input "26139037"
type input "ION Device Inventory Cleanup – Licensing Verification Pending | Case#03726139 (…"
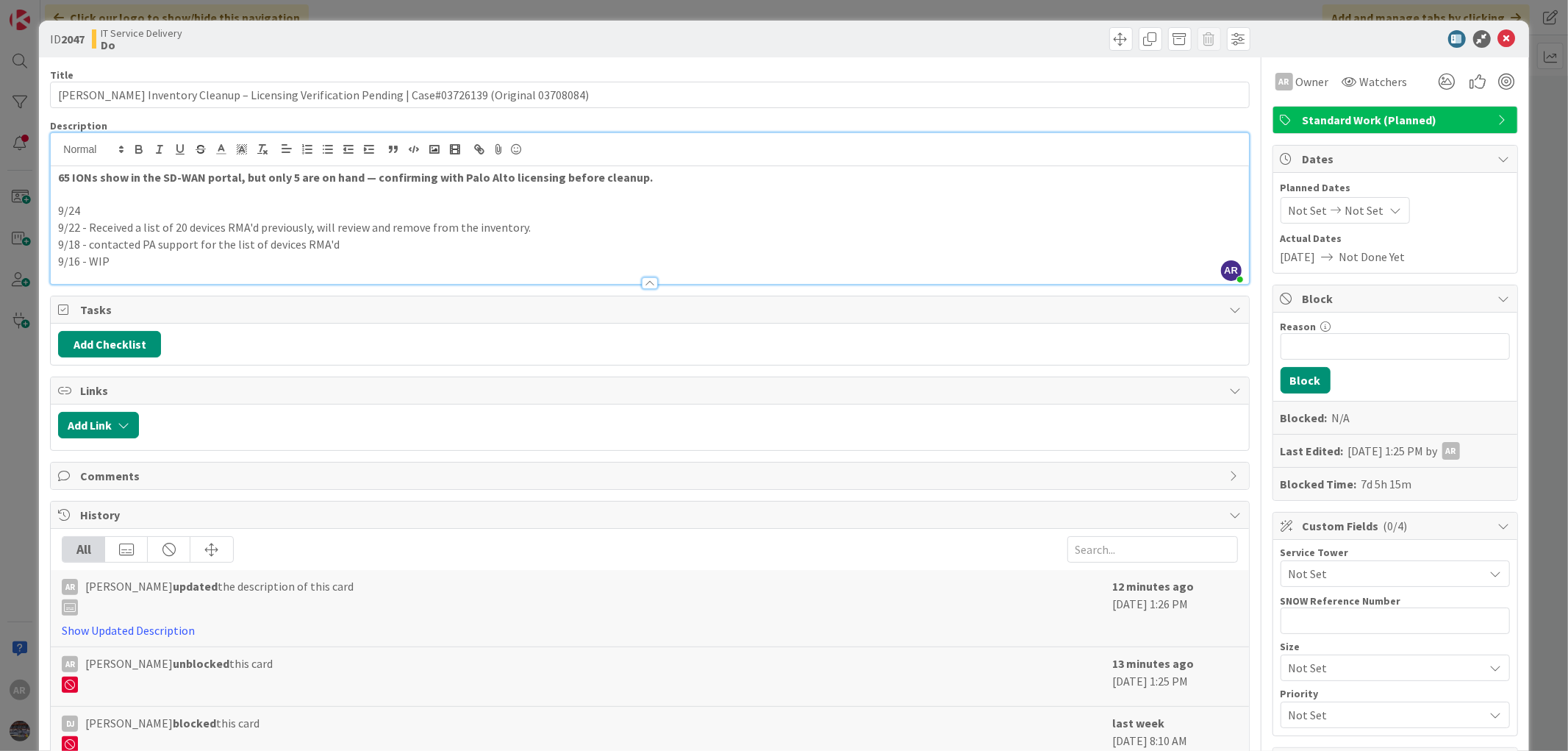
click at [91, 215] on p "9/24" at bounding box center [649, 210] width 1183 height 16
drag, startPoint x: 266, startPoint y: 208, endPoint x: 49, endPoint y: 213, distance: 217.1
click at [50, 213] on div "AR Anis Rahman just joined 65 IONs show in the SD-WAN portal, but only 5 are on…" at bounding box center [650, 209] width 1199 height 152
copy p "9/24 - additional info need frm support"
click at [1317, 347] on input "Reason" at bounding box center [1395, 346] width 230 height 27
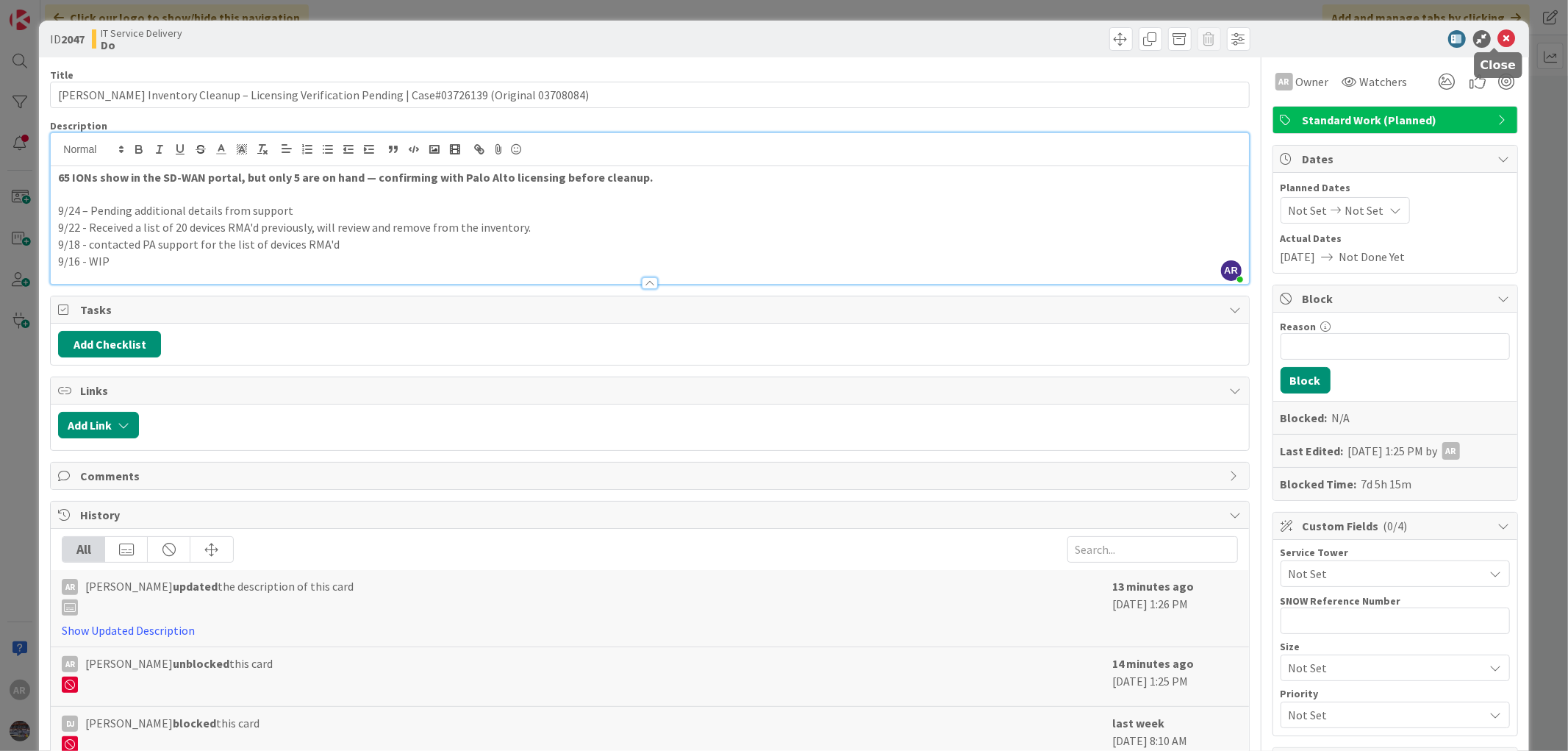
click at [1498, 37] on icon at bounding box center [1507, 38] width 17 height 17
